Goal: Task Accomplishment & Management: Manage account settings

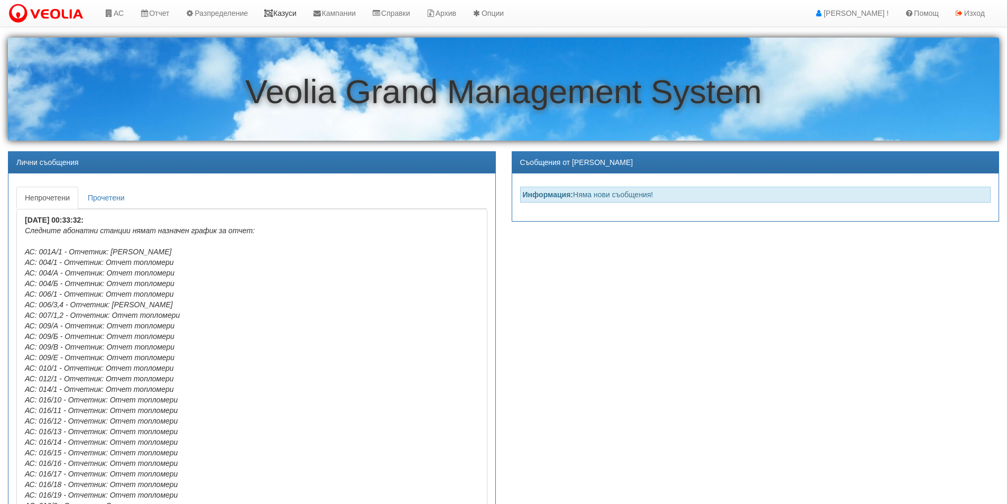
click at [296, 19] on link "Казуси" at bounding box center [280, 13] width 49 height 26
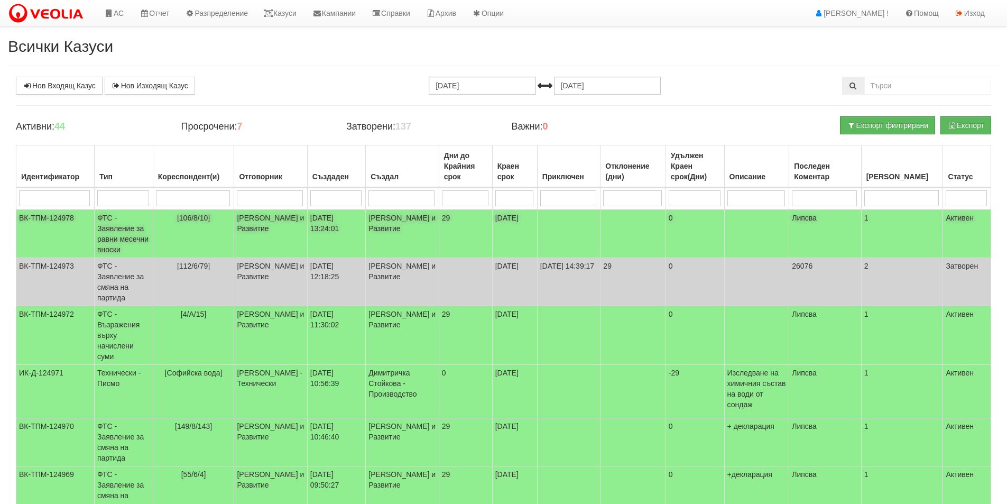
click at [110, 240] on td "ФТС - Заявление за равни месечни вноски" at bounding box center [123, 233] width 59 height 49
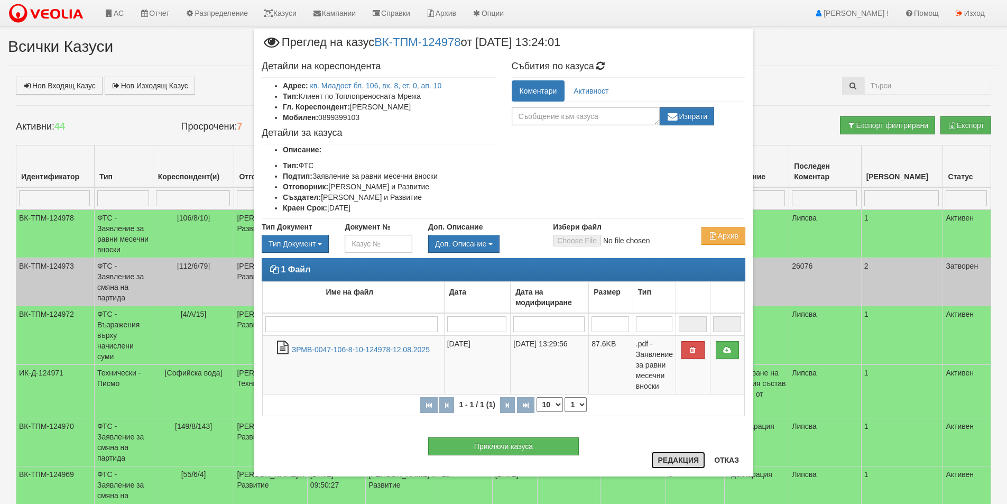
click at [679, 463] on button "Редакция" at bounding box center [678, 459] width 54 height 17
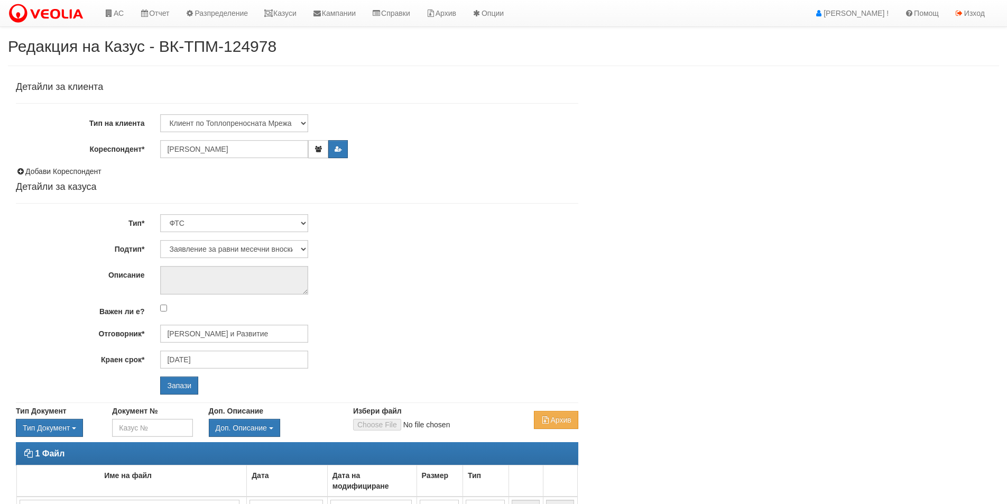
select select "Заявление за равни месечни вноски"
click at [123, 13] on link "АС" at bounding box center [113, 13] width 35 height 26
